Goal: Navigation & Orientation: Find specific page/section

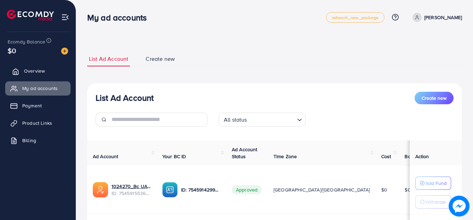
click at [46, 72] on link "Overview" at bounding box center [37, 71] width 65 height 14
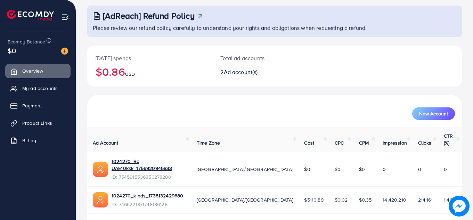
scroll to position [47, 0]
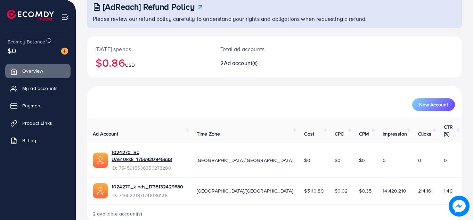
click at [468, 79] on div "[AdReach] Refund Policy Please review our refund policy carefully to understand…" at bounding box center [274, 93] width 397 height 281
click at [40, 87] on span "My ad accounts" at bounding box center [41, 88] width 35 height 7
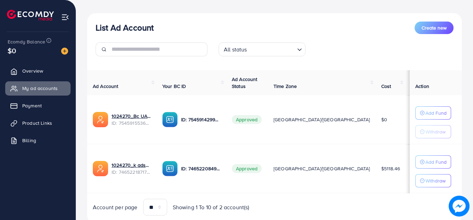
scroll to position [81, 0]
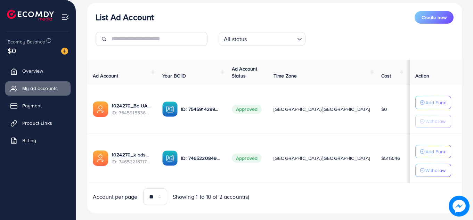
click at [472, 97] on div "List Ad Account Create new List Ad Account Create new All status Loading... Ad …" at bounding box center [274, 75] width 397 height 313
